Goal: Navigation & Orientation: Find specific page/section

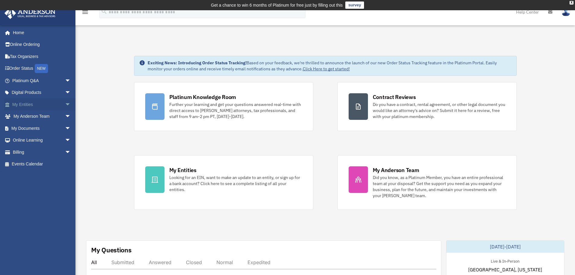
click at [18, 105] on link "My Entities arrow_drop_down" at bounding box center [42, 104] width 76 height 12
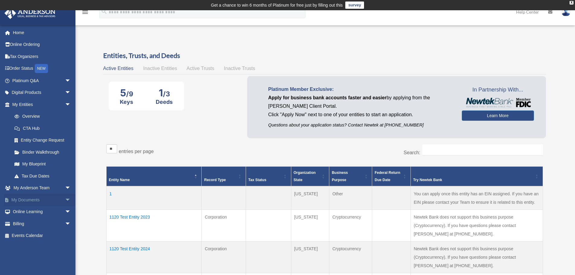
click at [32, 201] on link "My Documents arrow_drop_down" at bounding box center [42, 200] width 76 height 12
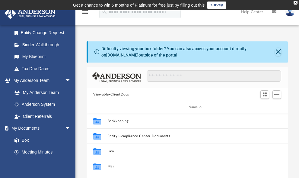
scroll to position [133, 197]
